Goal: Task Accomplishment & Management: Use online tool/utility

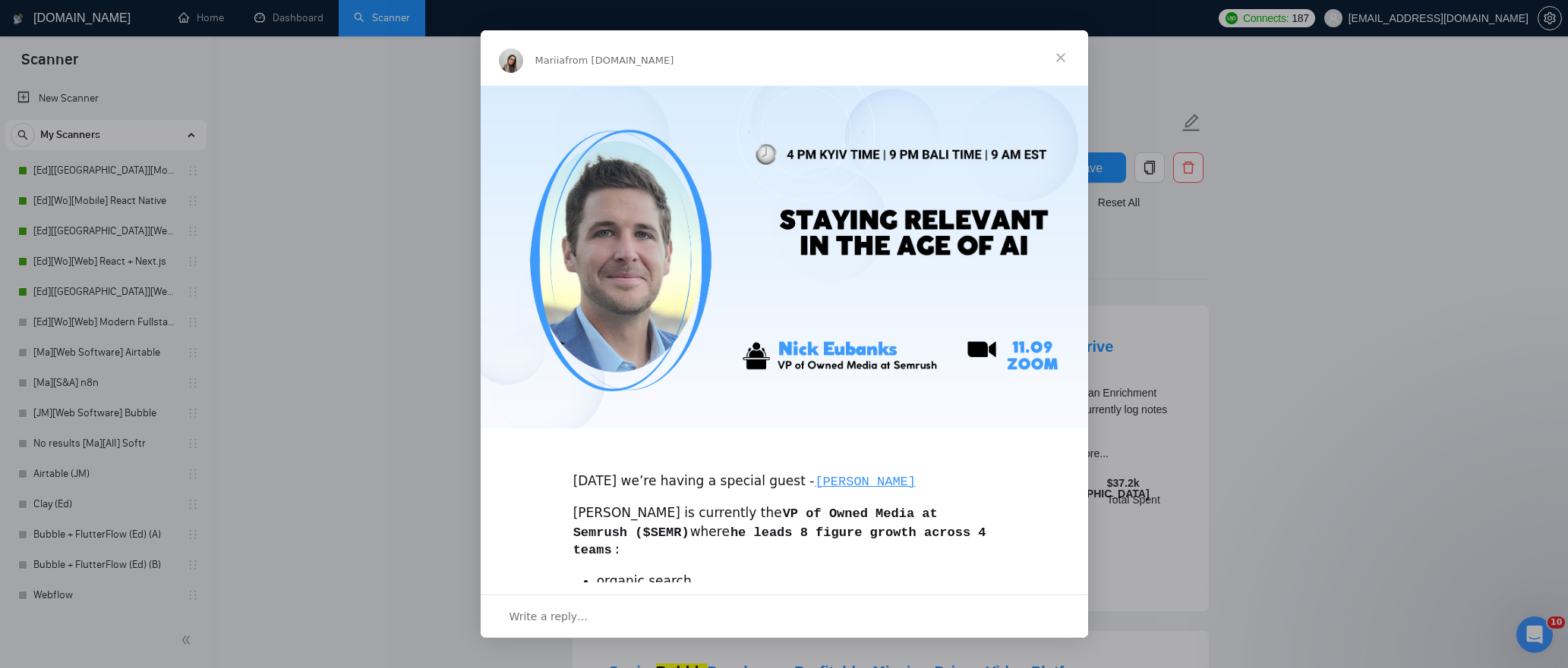
scroll to position [119, 0]
click at [1057, 61] on span "Close" at bounding box center [1060, 57] width 54 height 54
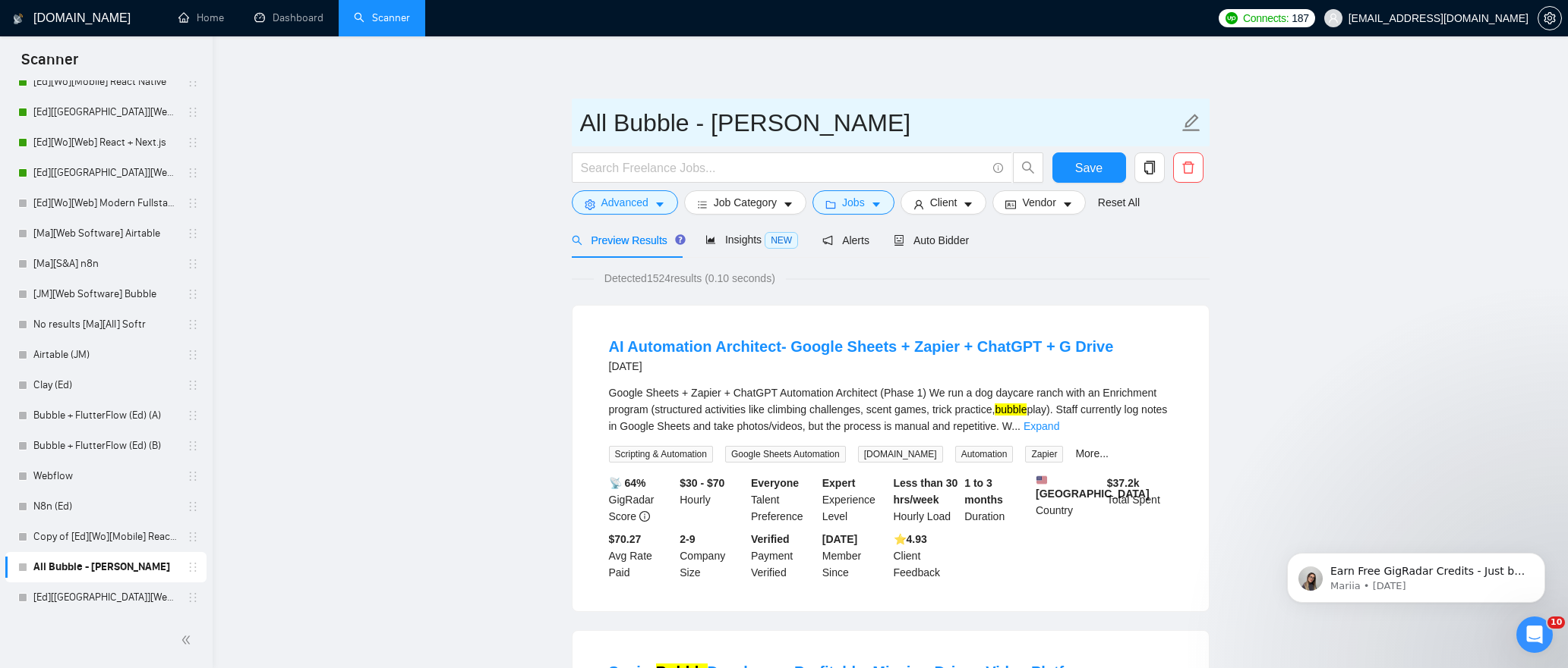
scroll to position [0, 0]
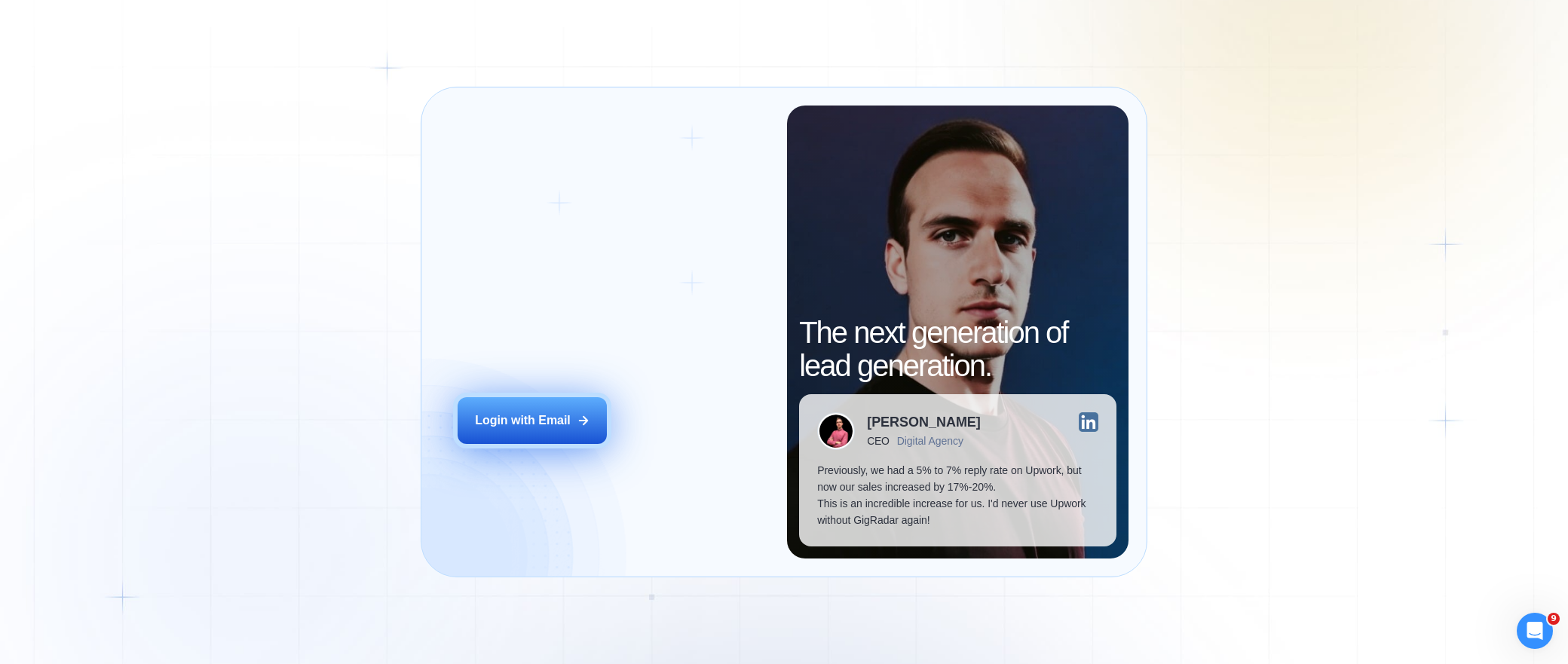
click at [527, 415] on div "Login with Email" at bounding box center [522, 420] width 96 height 16
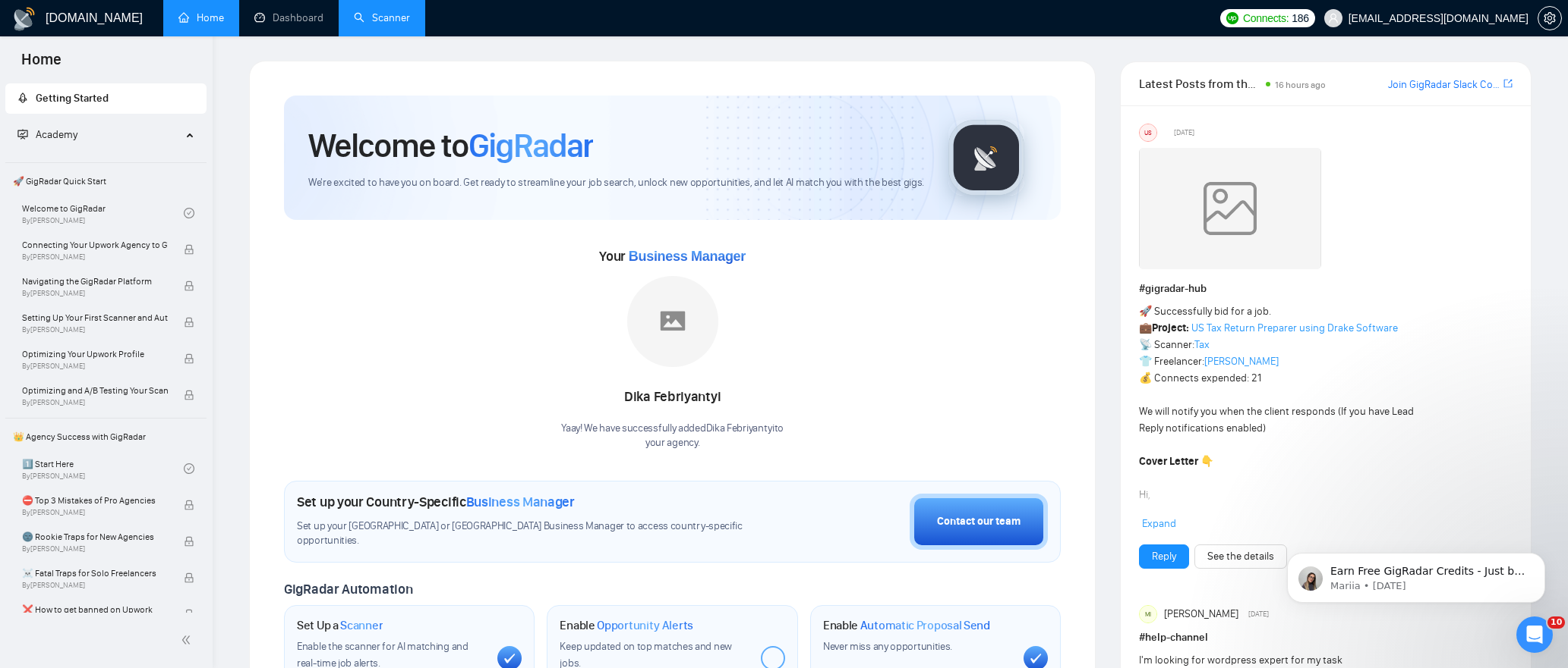
click at [379, 23] on link "Scanner" at bounding box center [381, 18] width 56 height 13
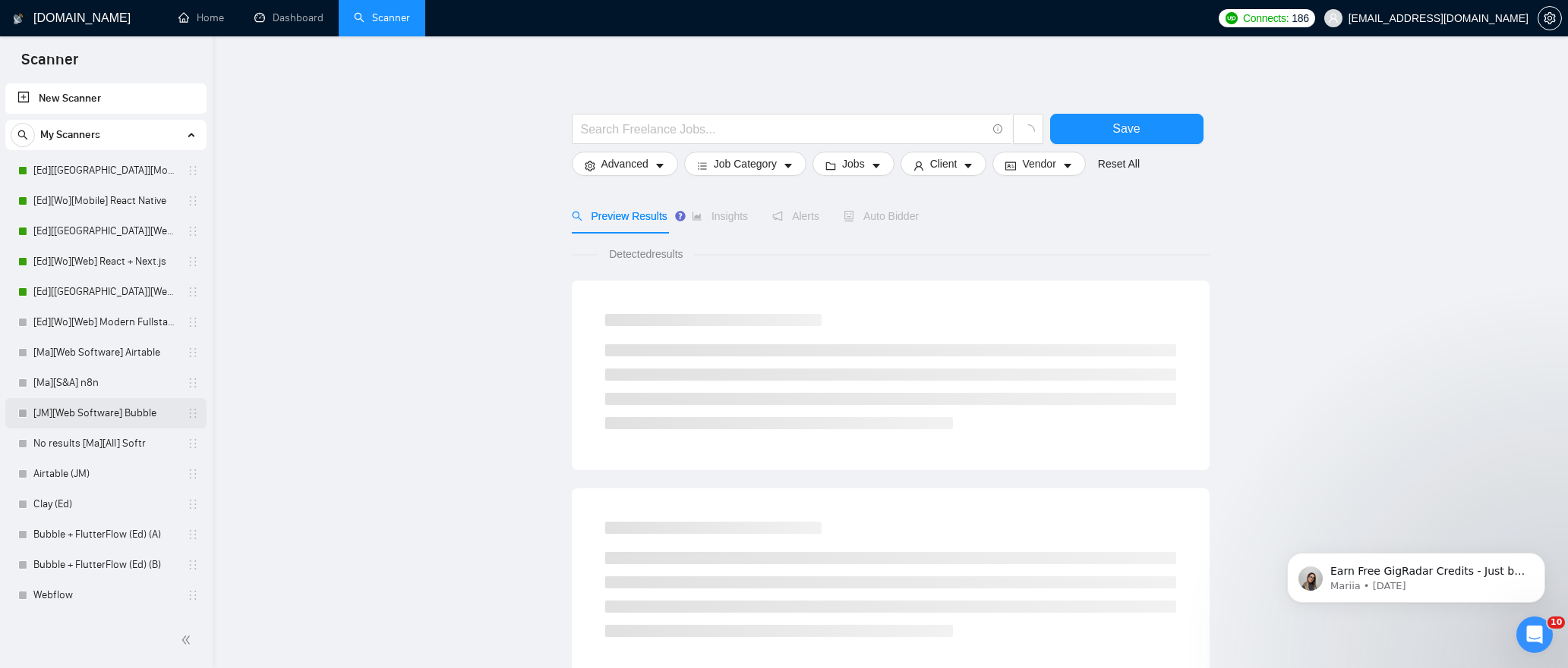
scroll to position [119, 0]
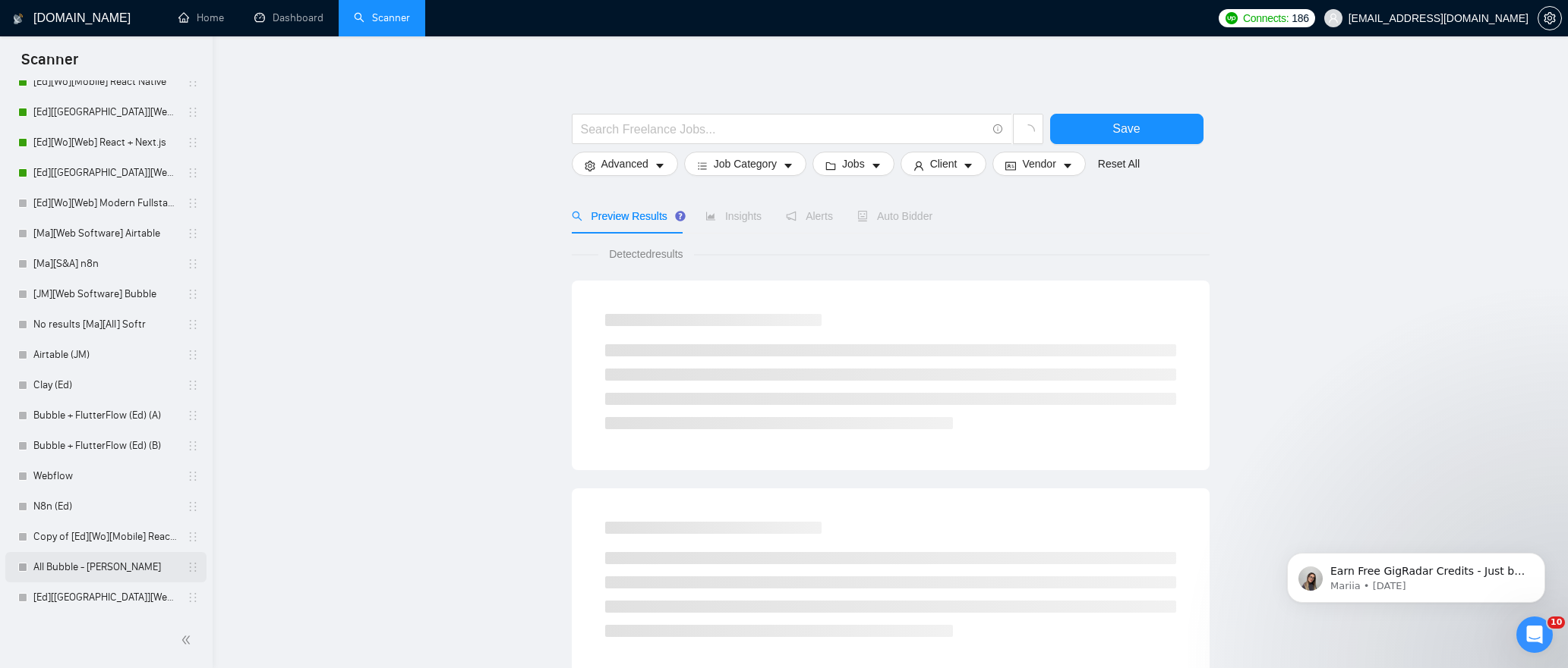
click at [105, 557] on link "All Bubble - [PERSON_NAME]" at bounding box center [105, 568] width 144 height 31
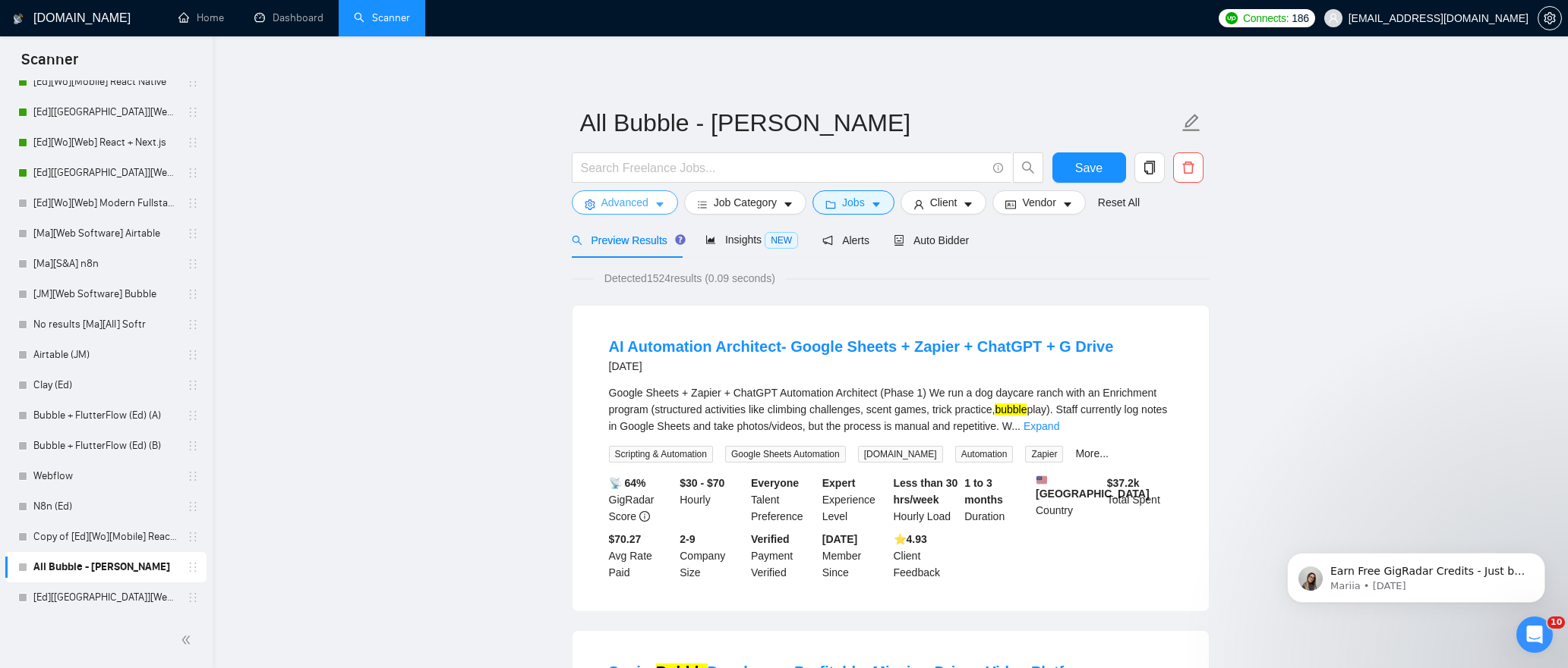
click at [622, 205] on span "Advanced" at bounding box center [625, 202] width 47 height 16
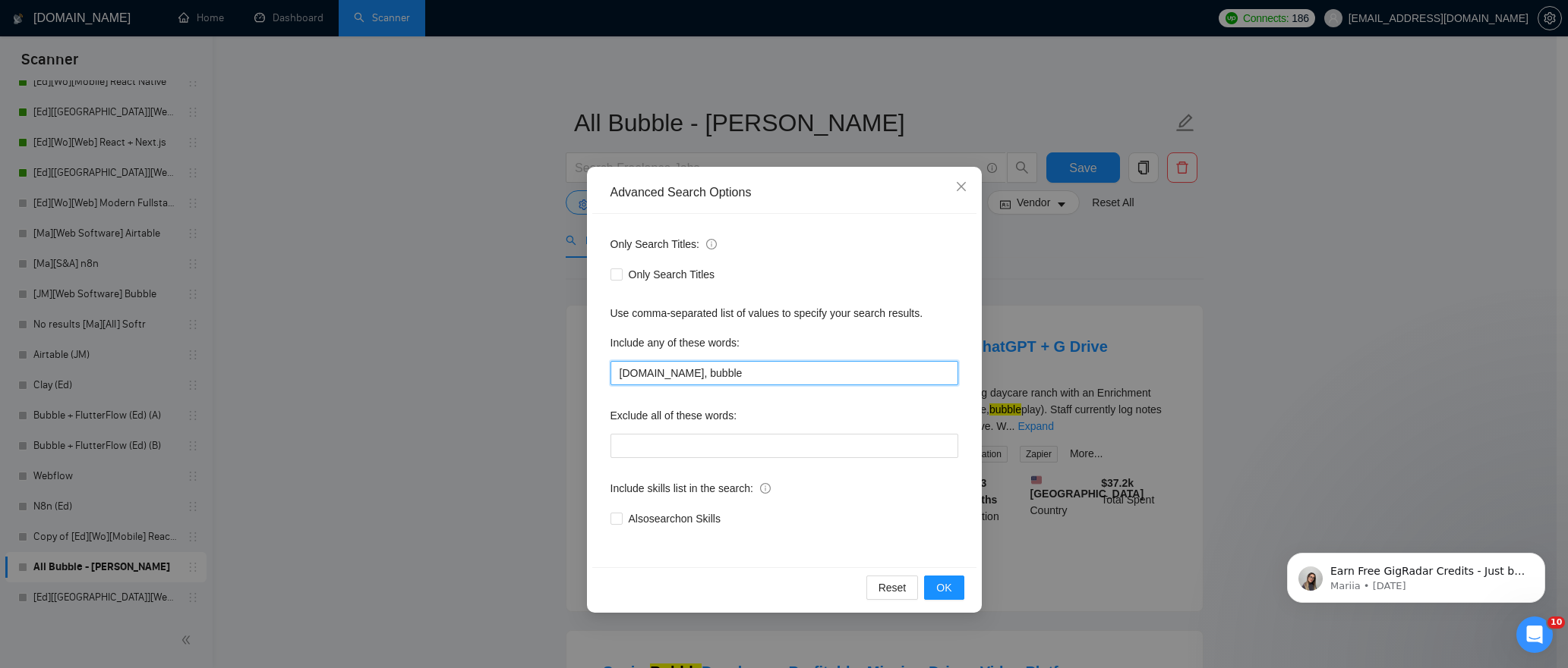
drag, startPoint x: 667, startPoint y: 374, endPoint x: 761, endPoint y: 372, distance: 94.0
click at [761, 372] on input "bubble.io, bubble" at bounding box center [784, 372] width 348 height 24
type input "bubble.io"
click at [946, 592] on span "OK" at bounding box center [943, 587] width 15 height 16
